Goal: Transaction & Acquisition: Download file/media

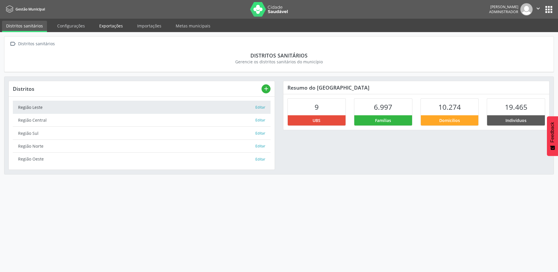
click at [113, 26] on link "Exportações" at bounding box center [111, 26] width 32 height 10
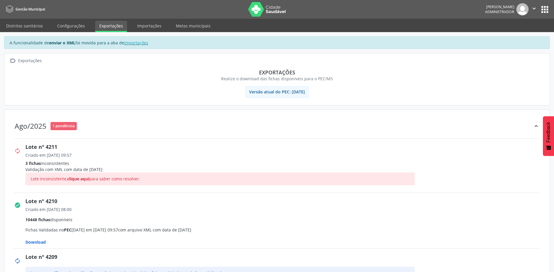
scroll to position [29, 0]
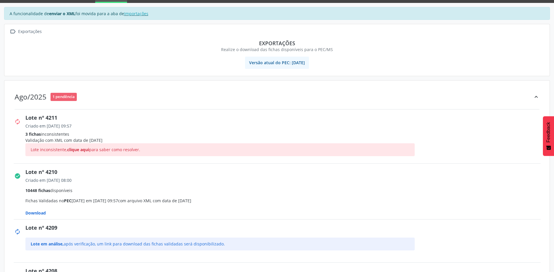
click at [40, 211] on span "Download" at bounding box center [35, 213] width 20 height 6
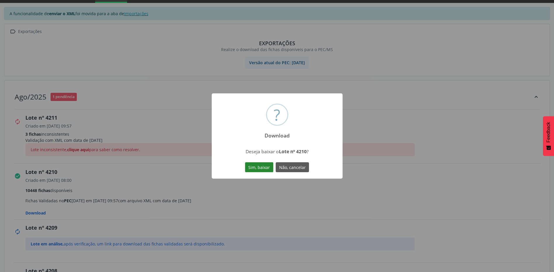
click at [262, 170] on button "Sim, baixar" at bounding box center [259, 167] width 28 height 10
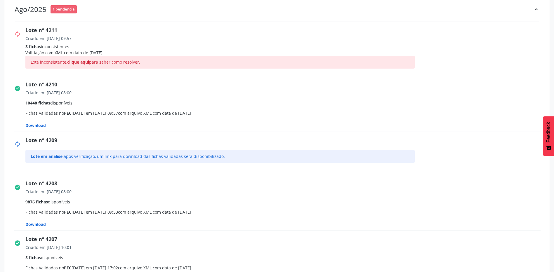
scroll to position [146, 0]
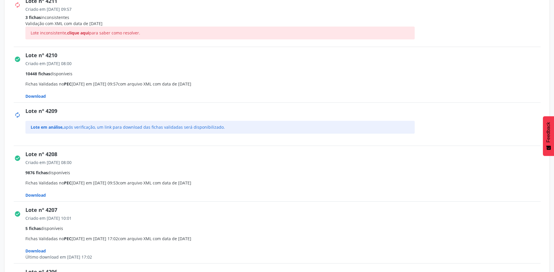
click at [44, 195] on span "Download" at bounding box center [35, 195] width 20 height 6
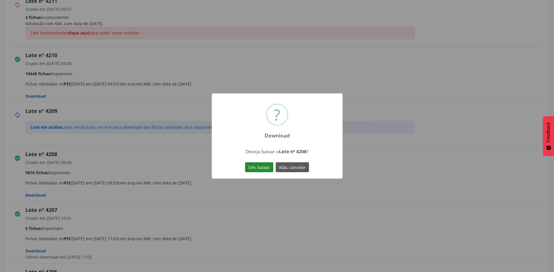
click at [255, 165] on button "Sim, baixar" at bounding box center [259, 167] width 28 height 10
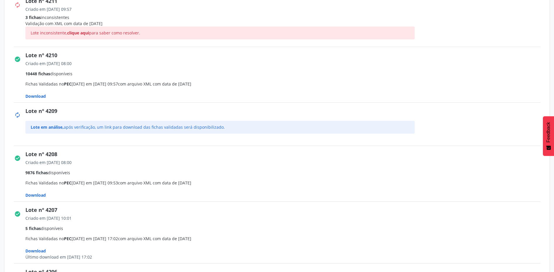
scroll to position [175, 0]
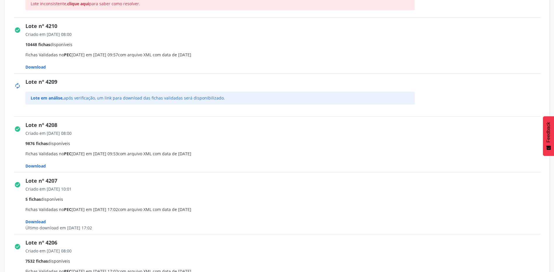
click at [38, 220] on span "Download" at bounding box center [35, 222] width 20 height 6
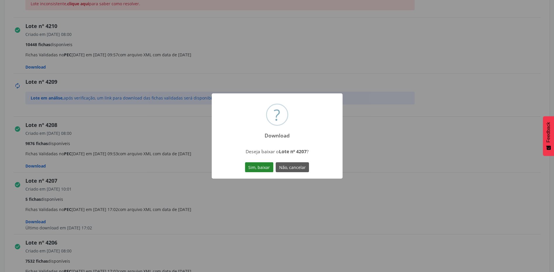
click at [269, 165] on button "Sim, baixar" at bounding box center [259, 167] width 28 height 10
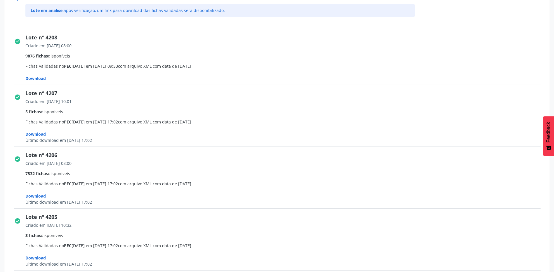
scroll to position [292, 0]
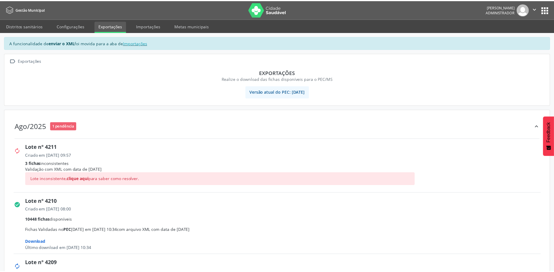
scroll to position [298, 0]
